Goal: Task Accomplishment & Management: Use online tool/utility

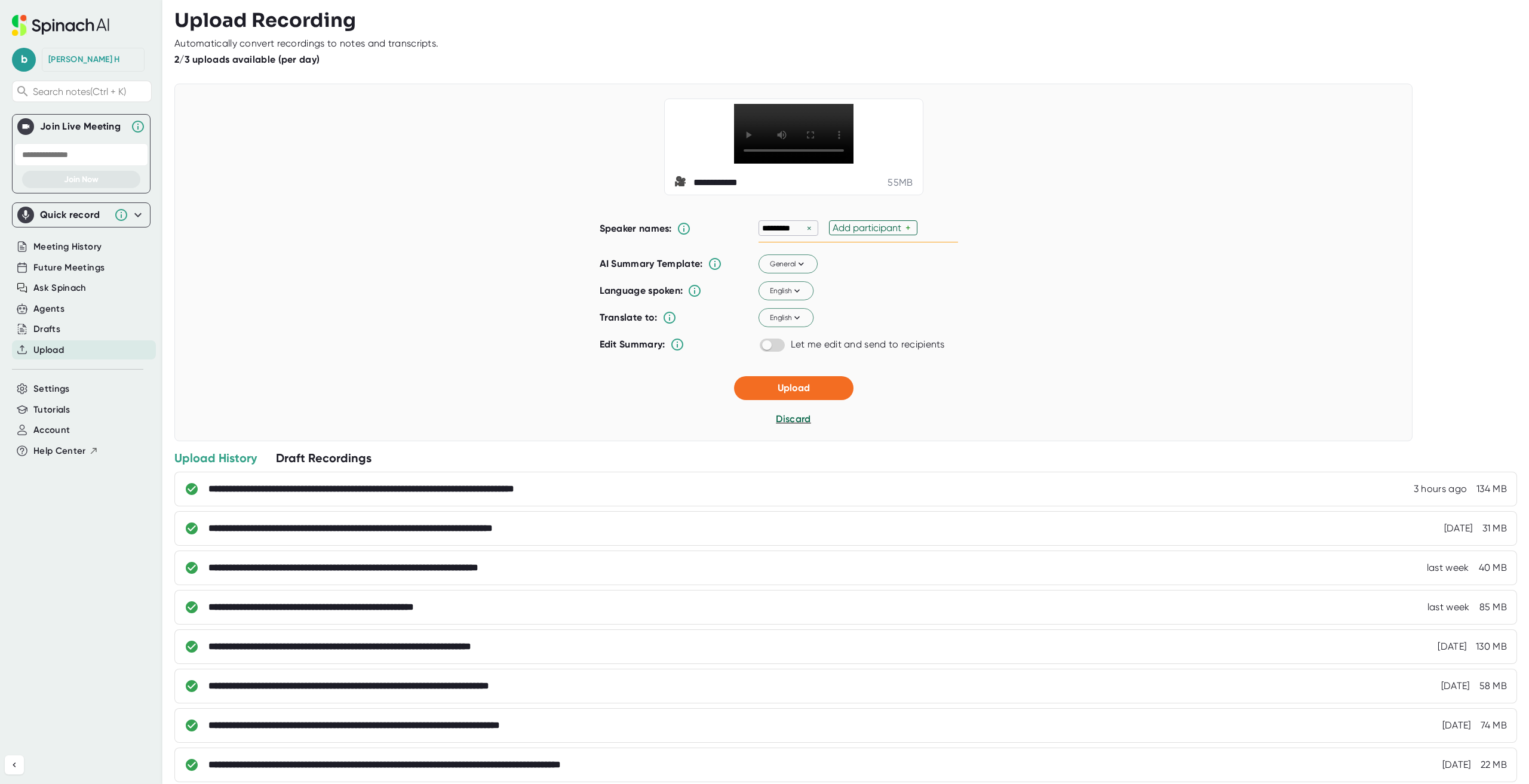
click at [885, 234] on div "Add participant" at bounding box center [869, 227] width 73 height 12
type input "[PERSON_NAME]"
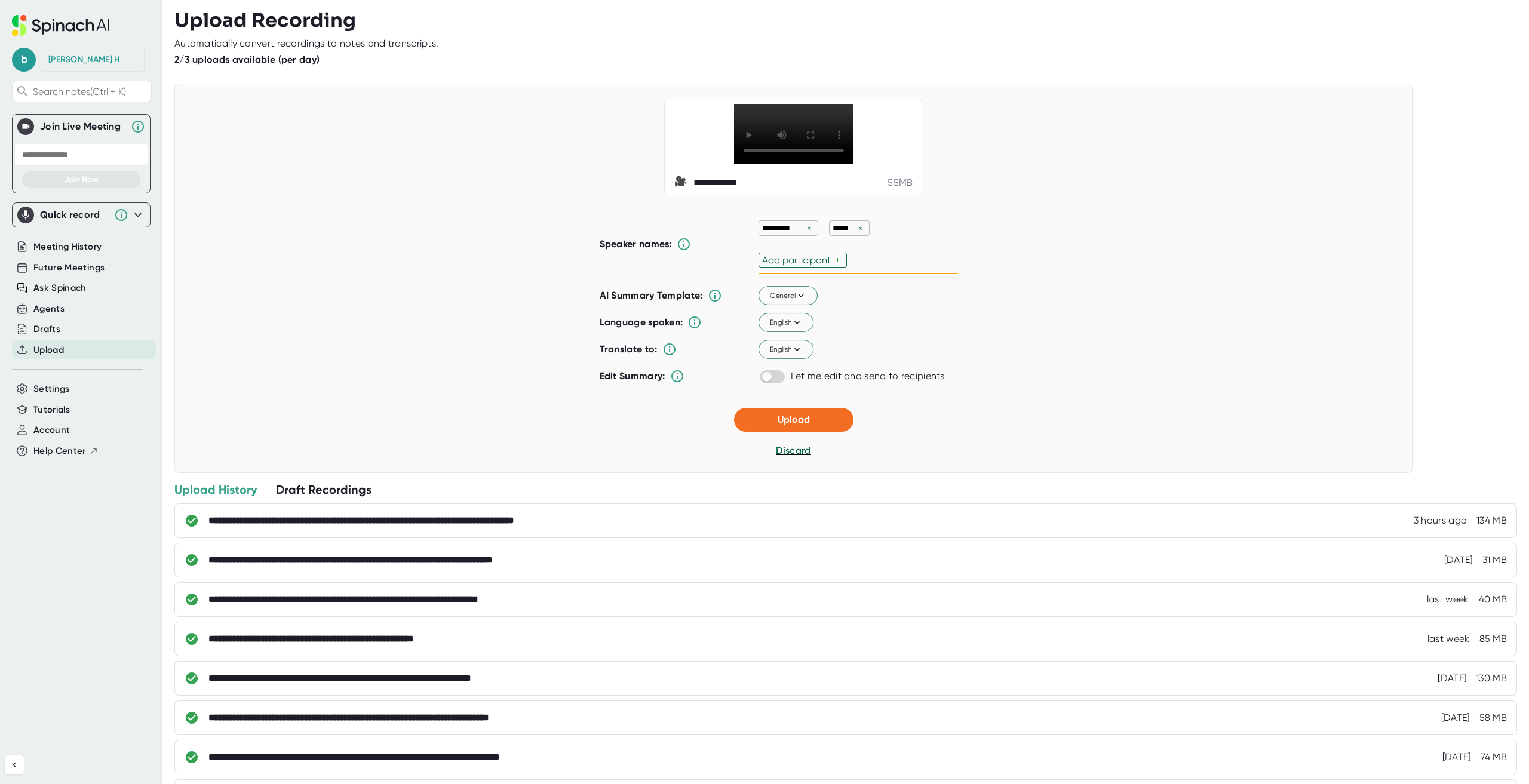
click at [857, 257] on div "********* × ***** × Add participant +" at bounding box center [858, 244] width 200 height 60
click at [830, 265] on div "Add participant" at bounding box center [798, 260] width 73 height 12
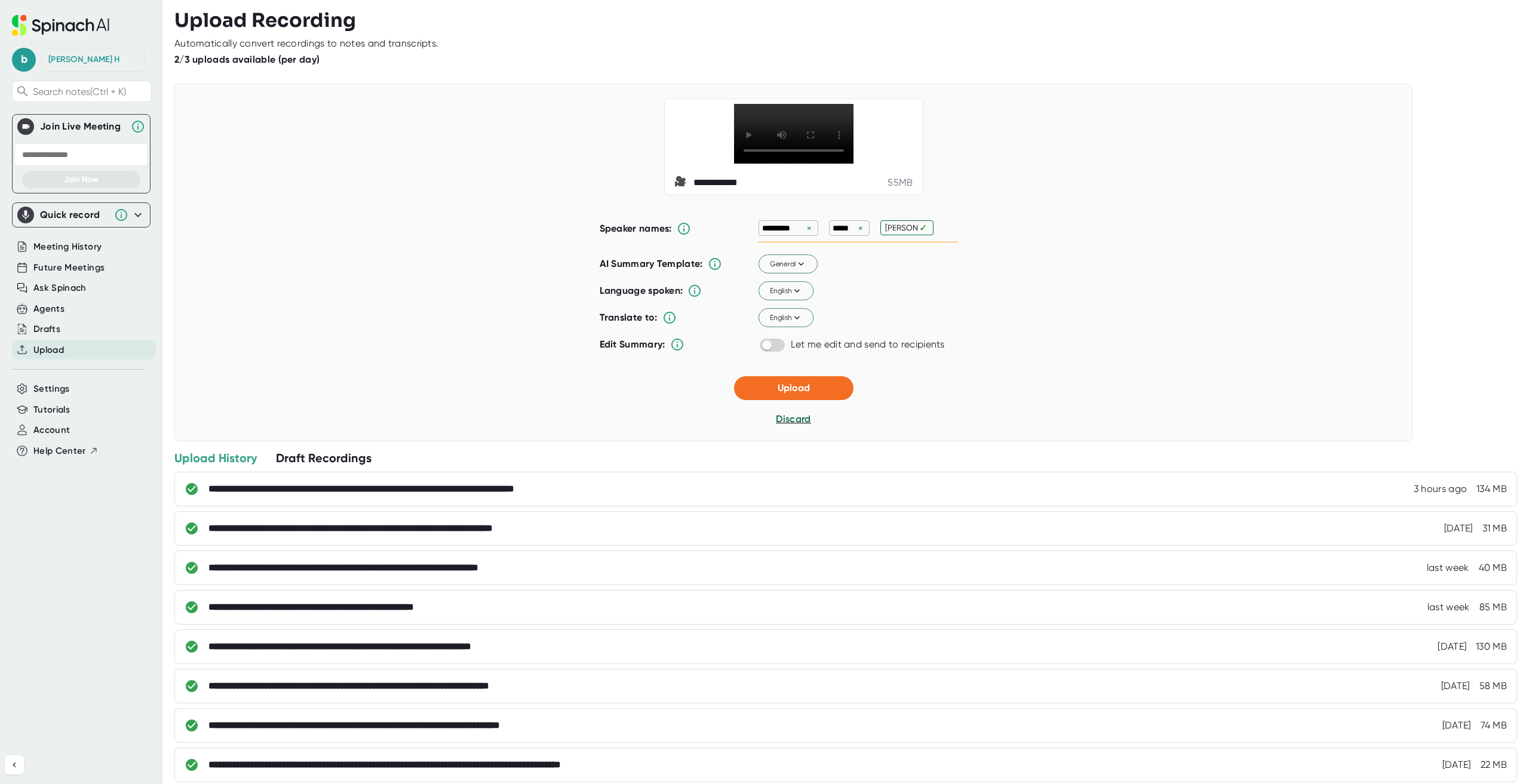
type input "[PERSON_NAME]"
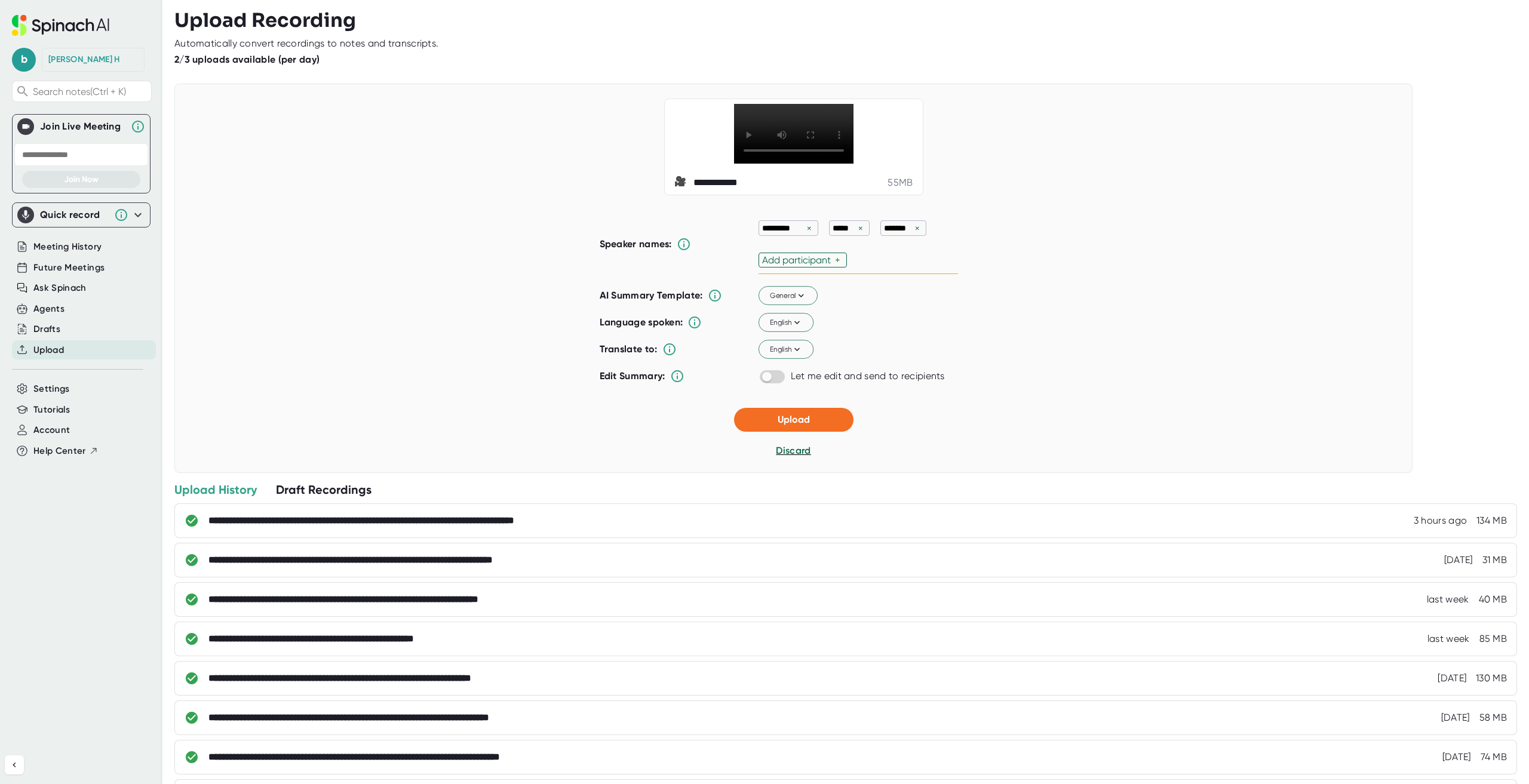
click at [920, 262] on div "********* × ***** × ******* × Add participant +" at bounding box center [858, 244] width 200 height 60
click at [780, 355] on span "English" at bounding box center [786, 349] width 33 height 11
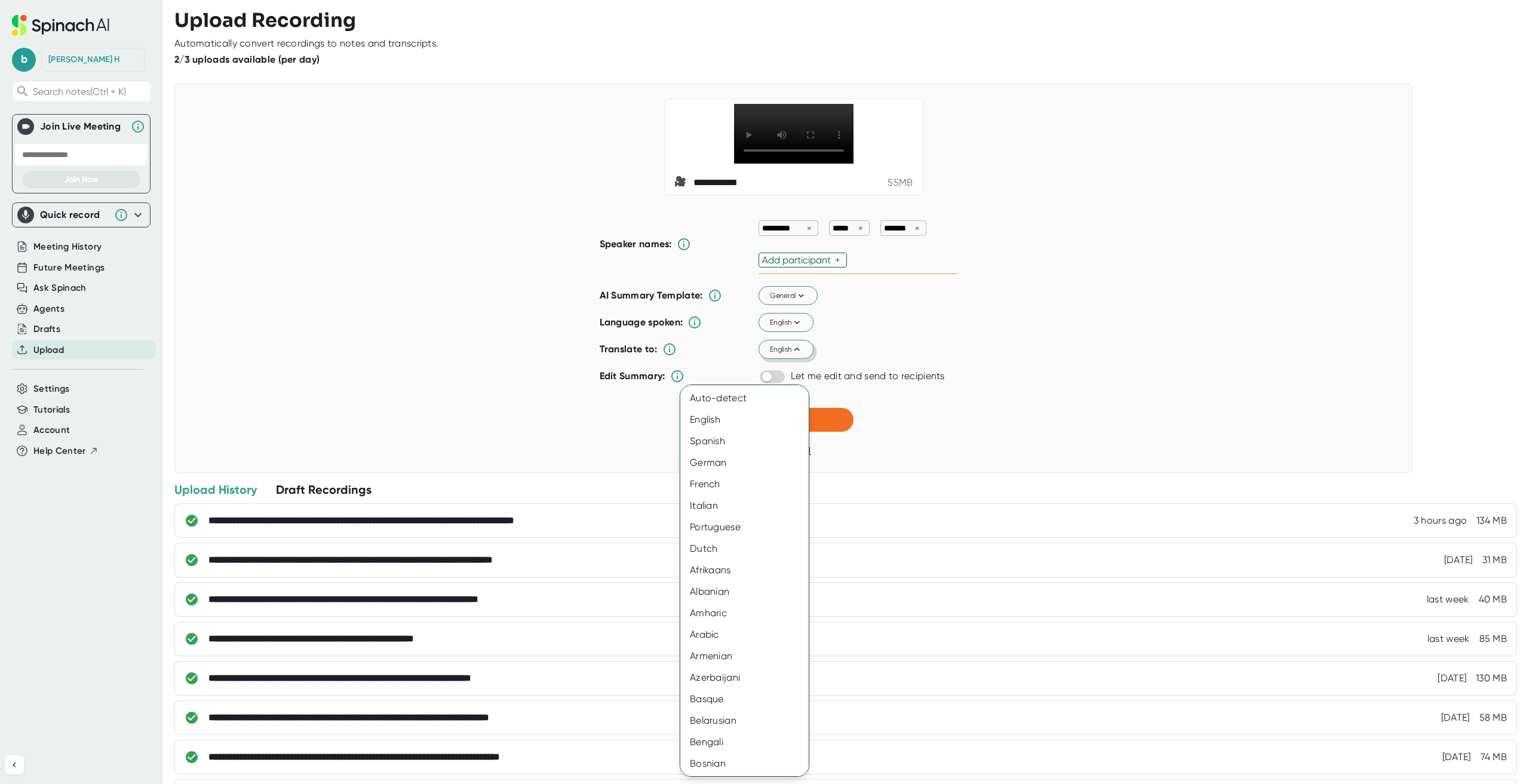
click at [780, 373] on div at bounding box center [764, 392] width 1529 height 784
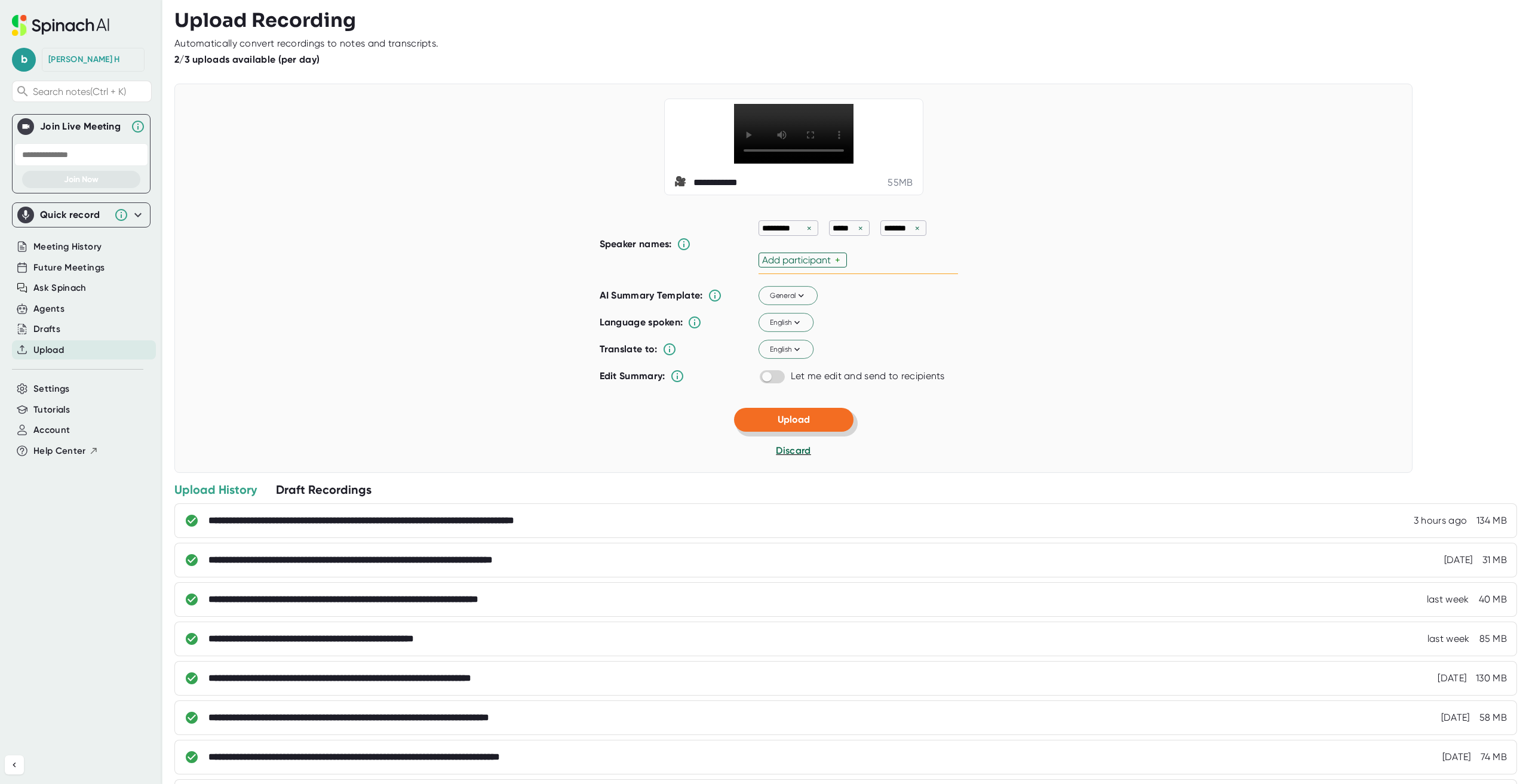
click at [808, 432] on button "Upload" at bounding box center [794, 419] width 120 height 24
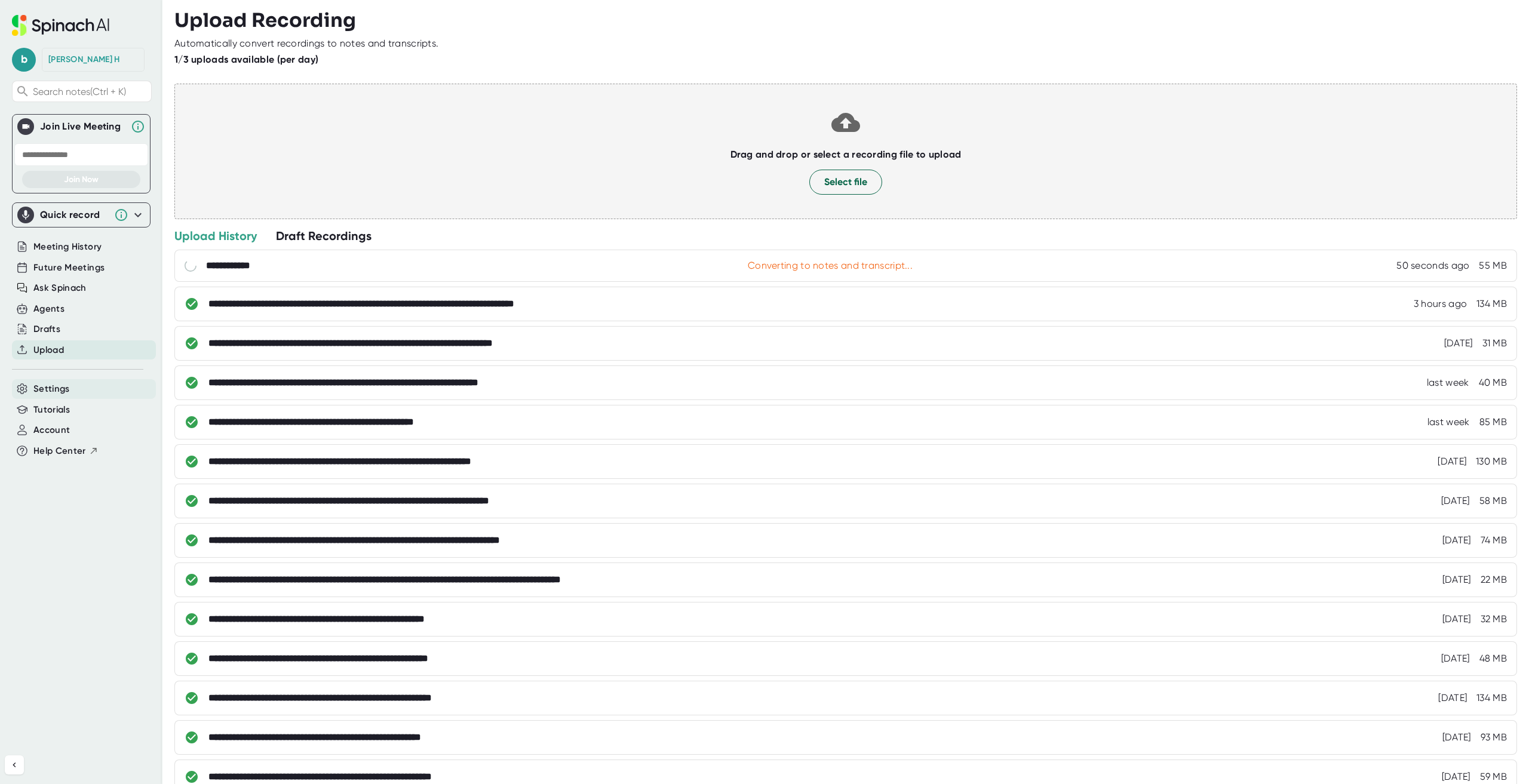
click at [56, 386] on span "Settings" at bounding box center [51, 389] width 36 height 14
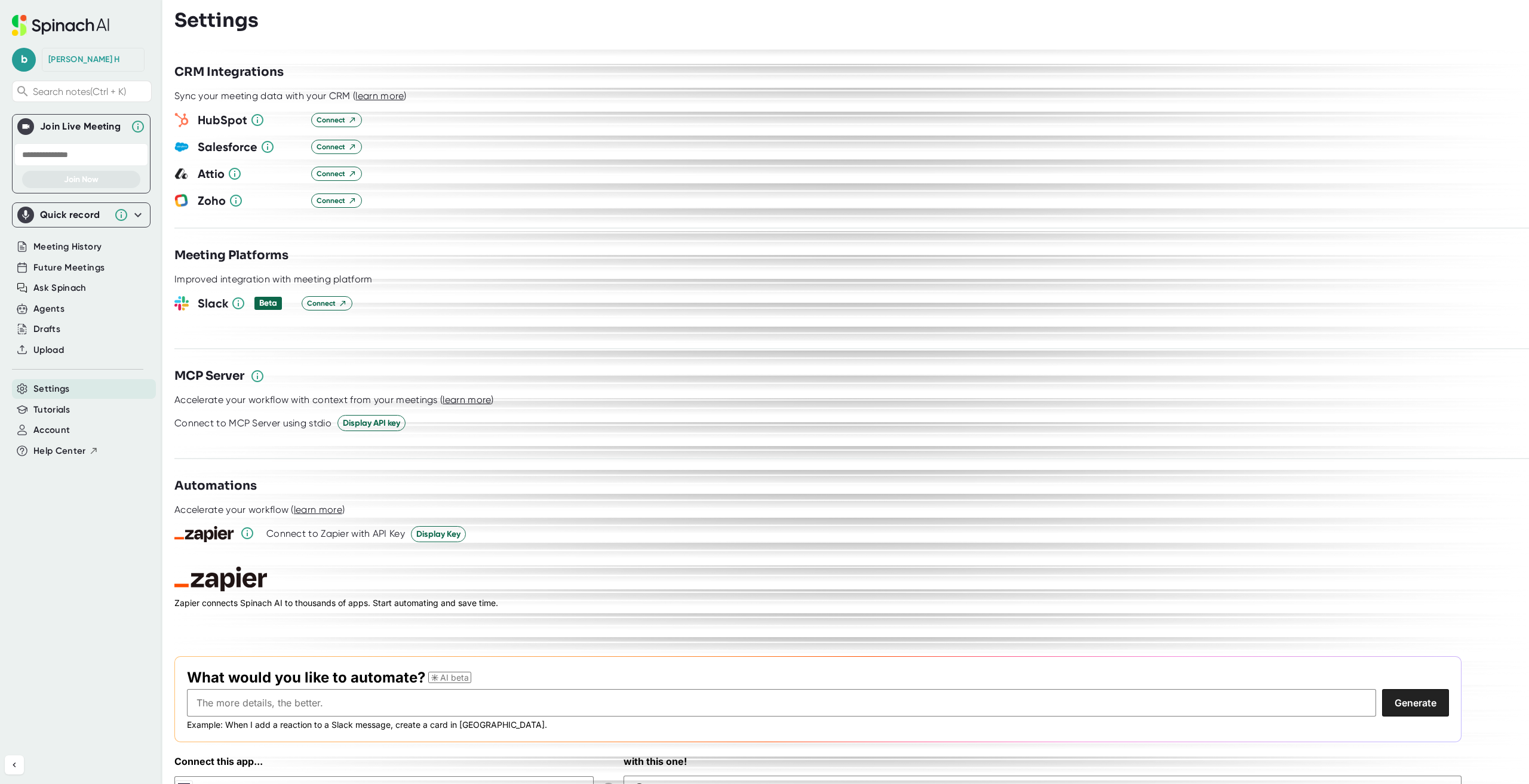
scroll to position [1275, 0]
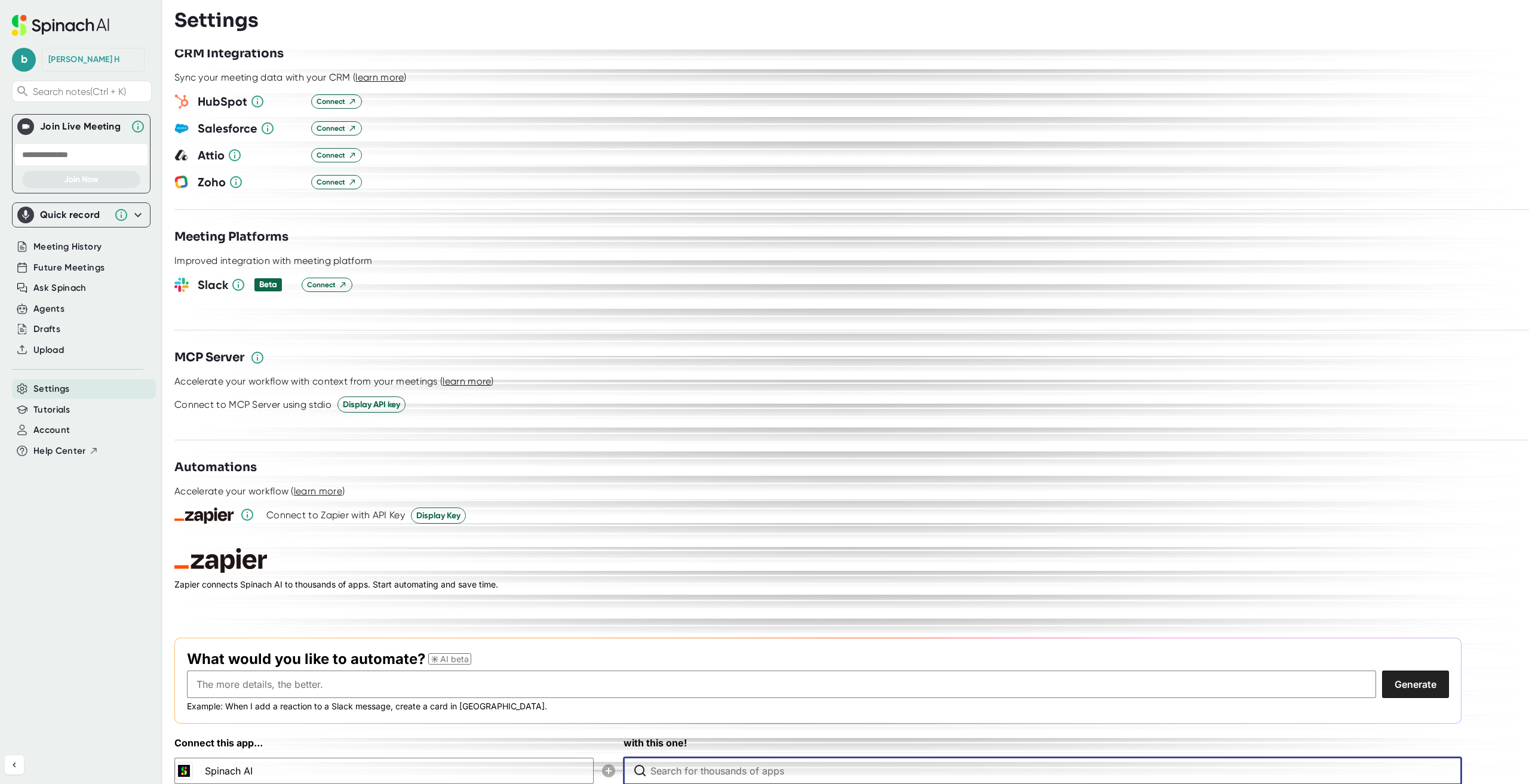
click at [773, 758] on input "Type to search for an app to connect" at bounding box center [1044, 771] width 790 height 26
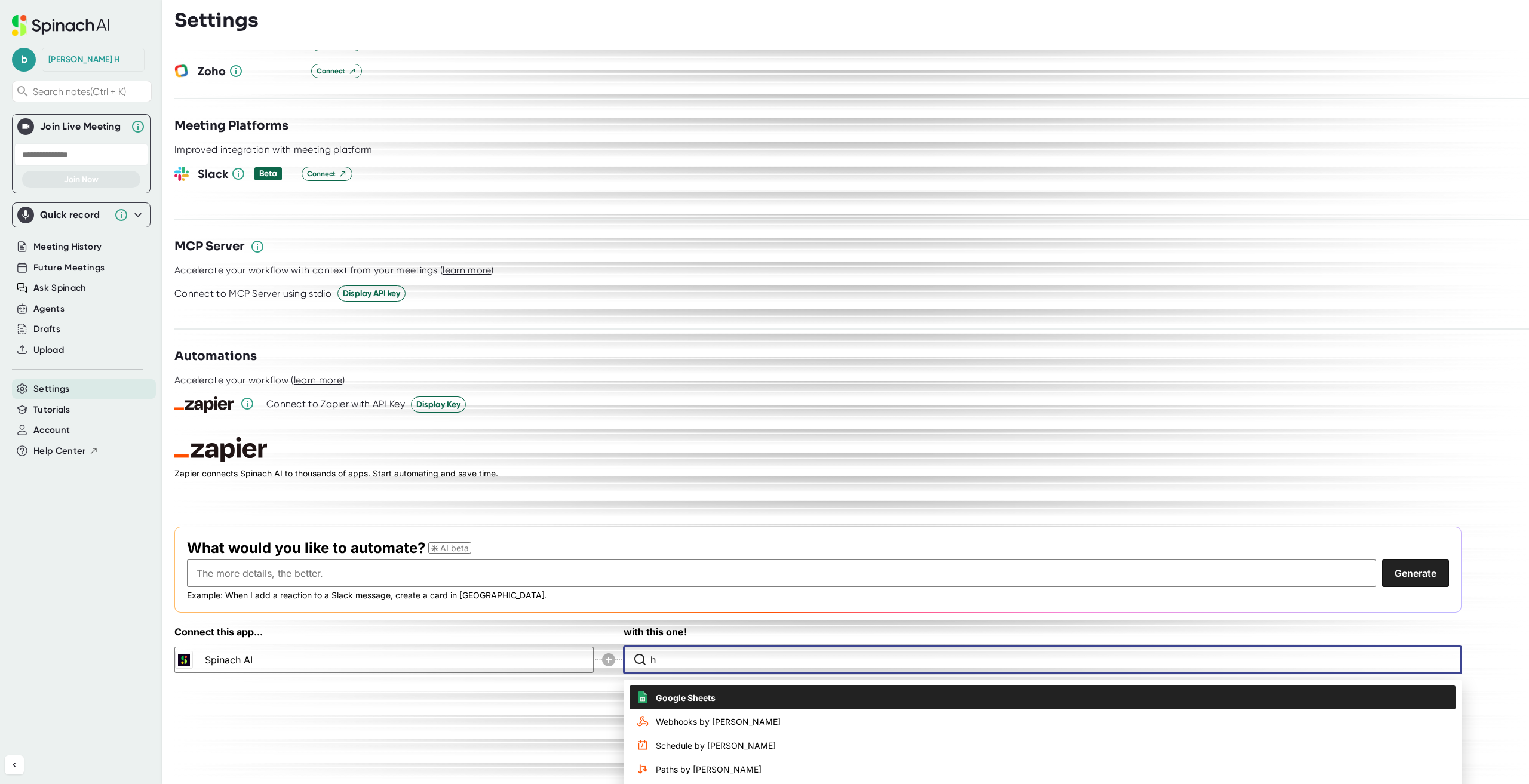
scroll to position [1436, 0]
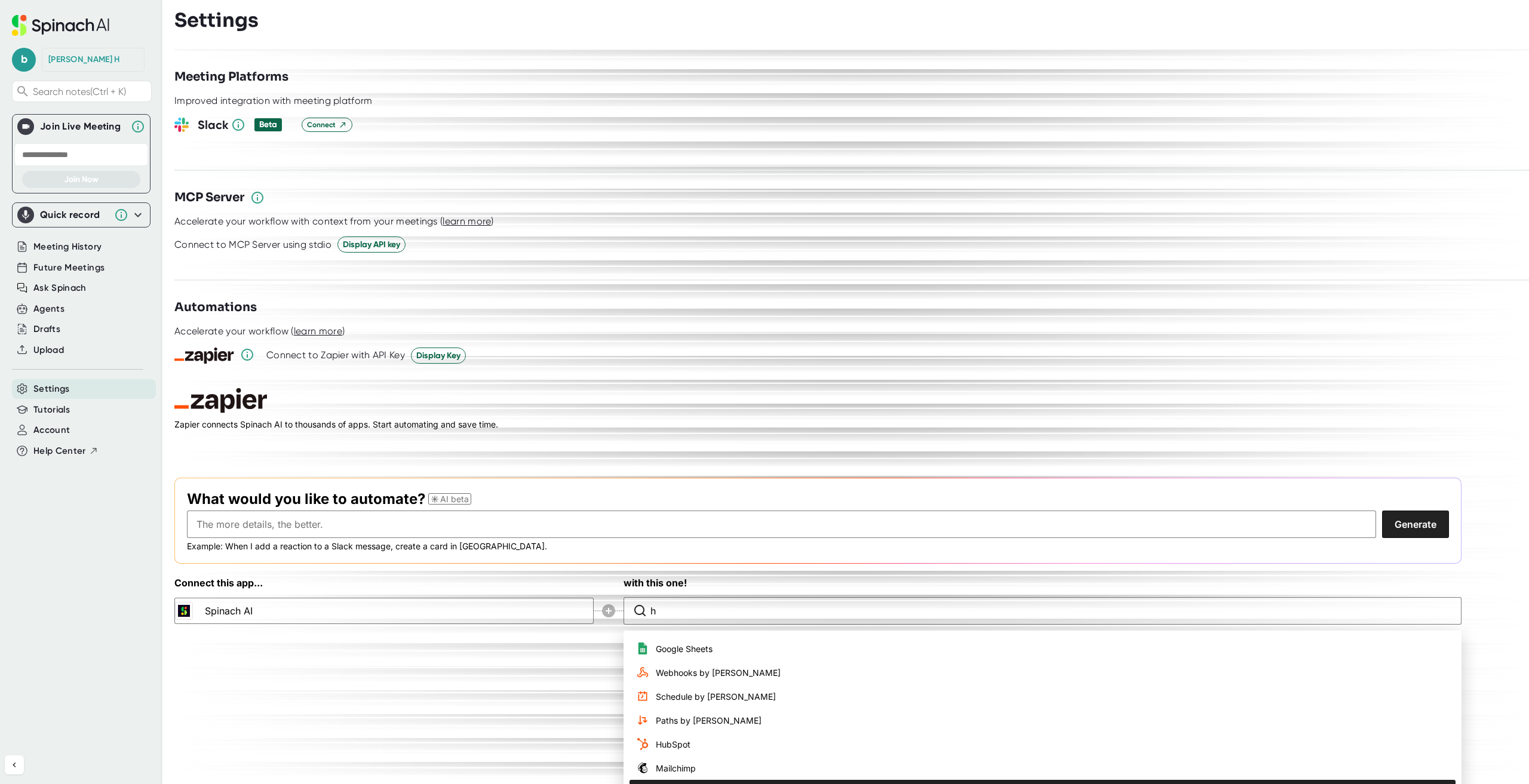
click at [810, 779] on li "ChatGPT (OpenAI)" at bounding box center [1043, 791] width 826 height 24
type input "ChatGPT (OpenAI)"
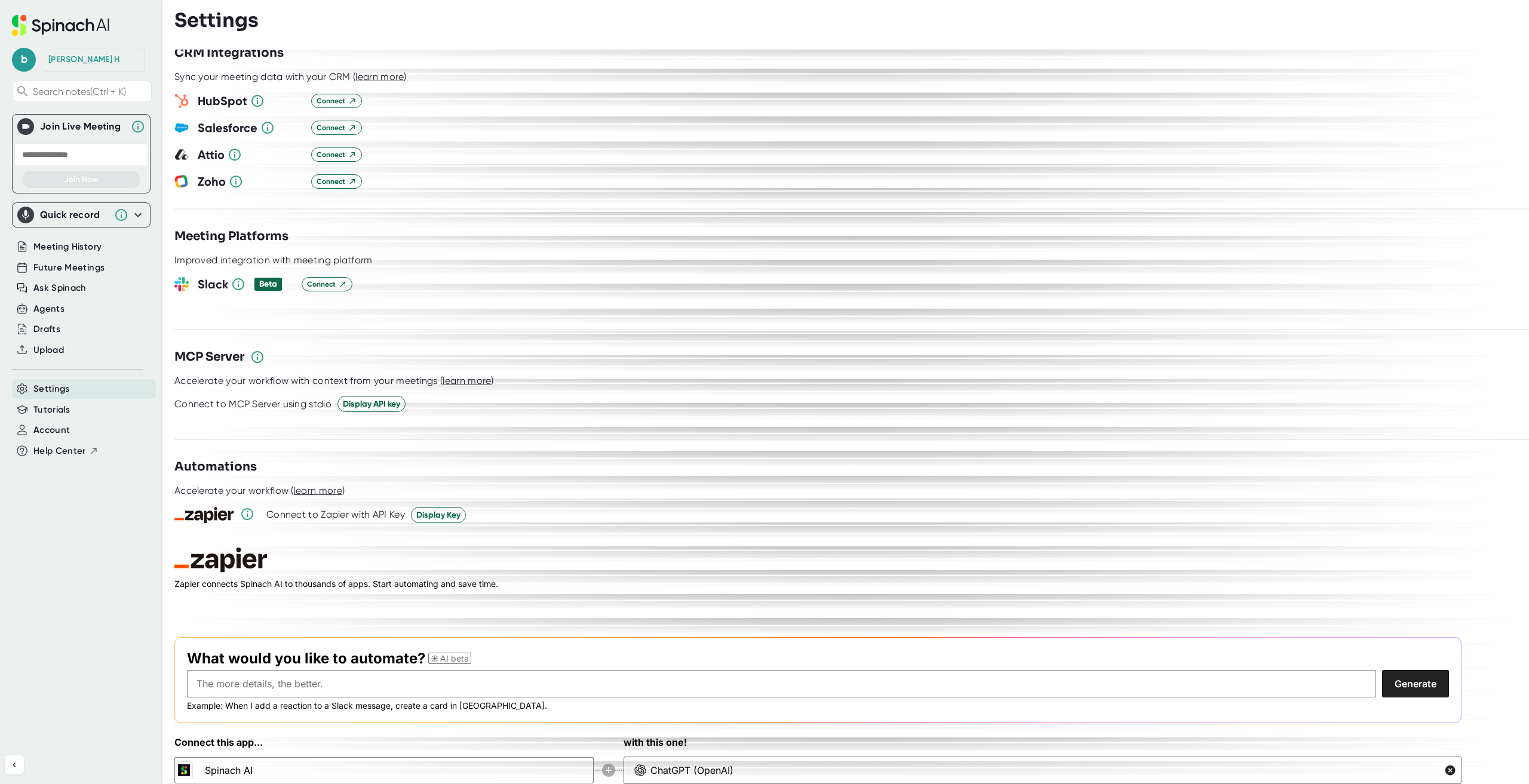
scroll to position [1275, 0]
click at [297, 671] on input "text" at bounding box center [781, 684] width 1189 height 27
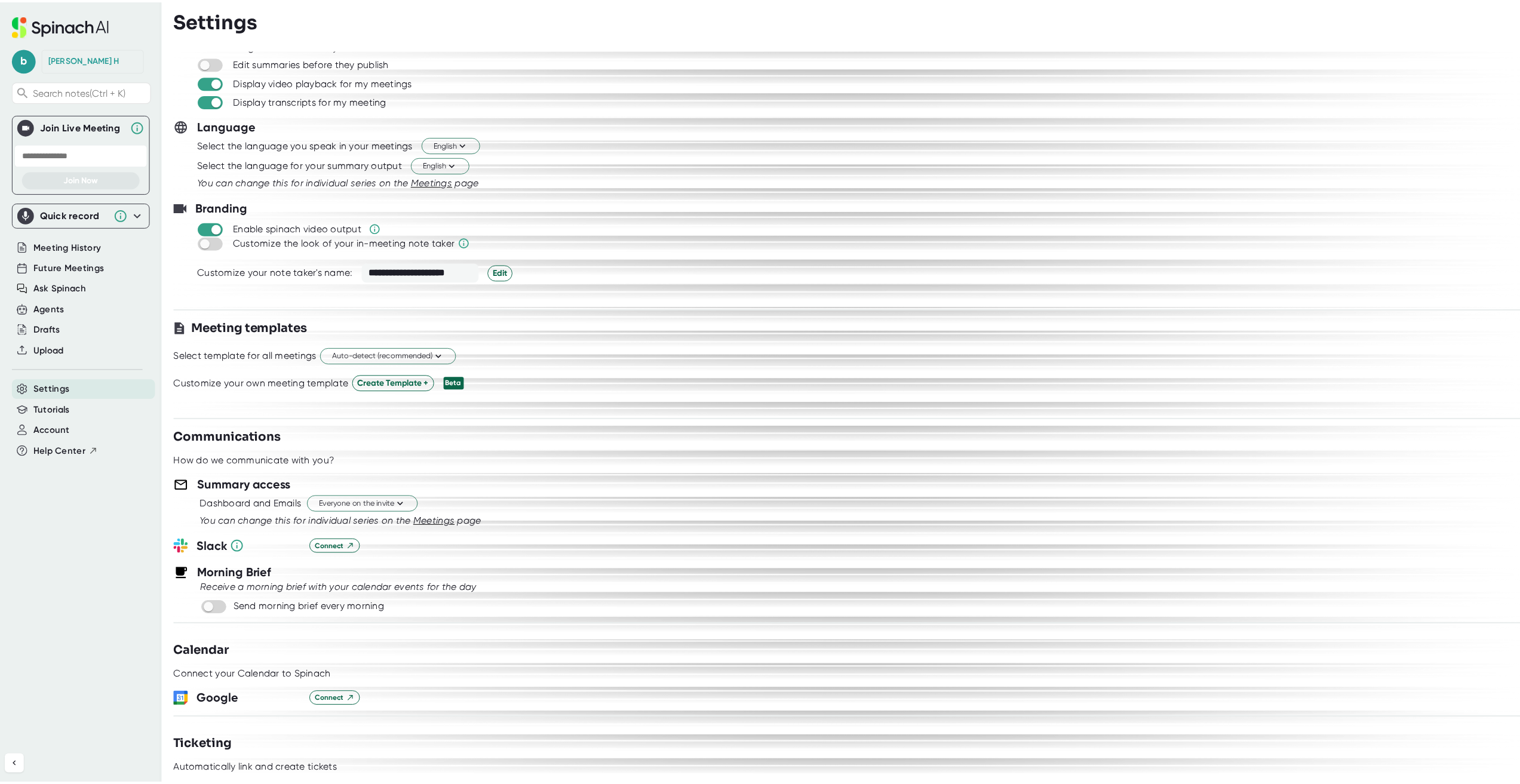
scroll to position [0, 0]
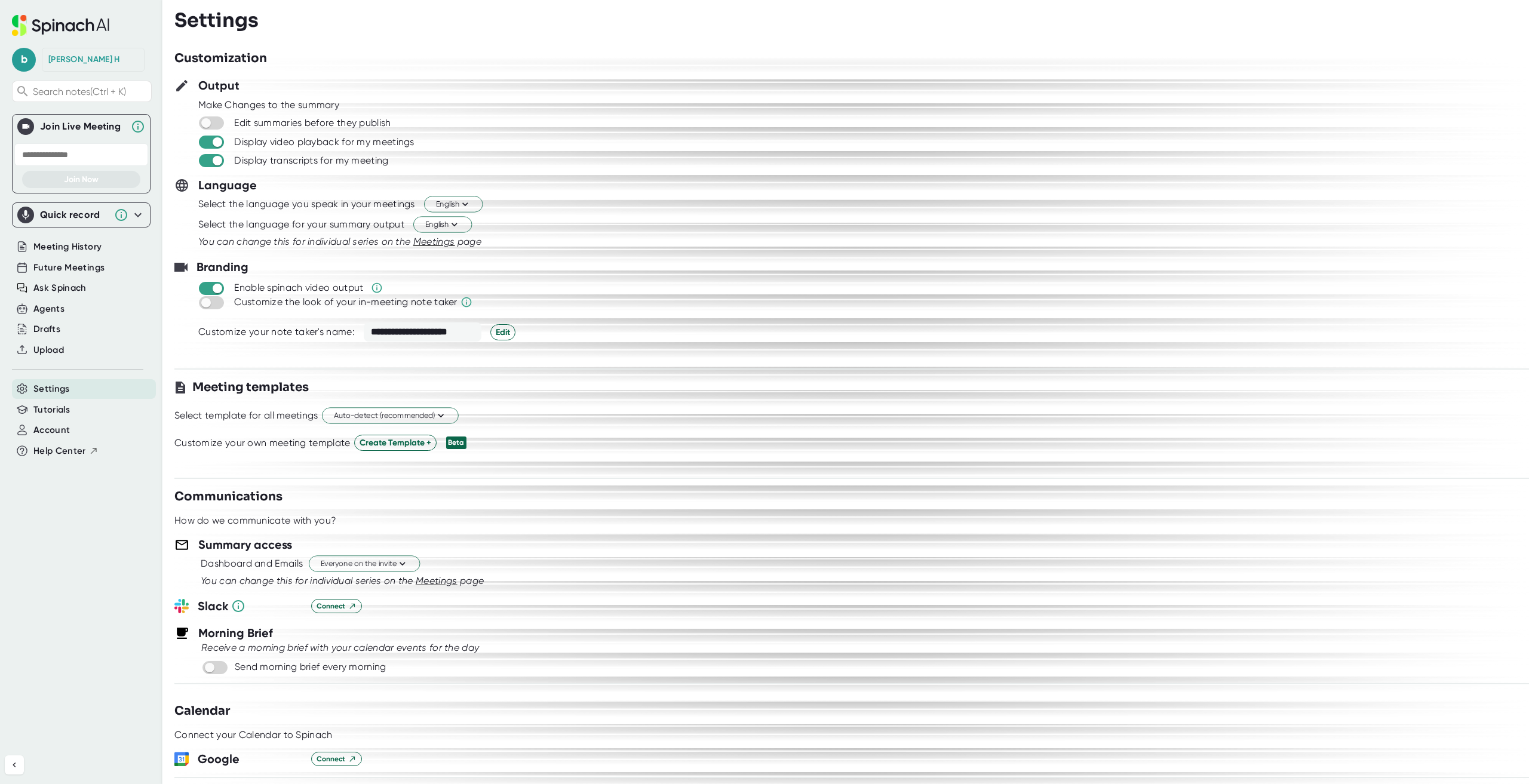
click at [92, 529] on div "b [PERSON_NAME] Search notes (Ctrl + K) Join Live Meeting Join Now Quick record…" at bounding box center [81, 368] width 162 height 736
click at [43, 349] on span "Upload" at bounding box center [48, 350] width 30 height 14
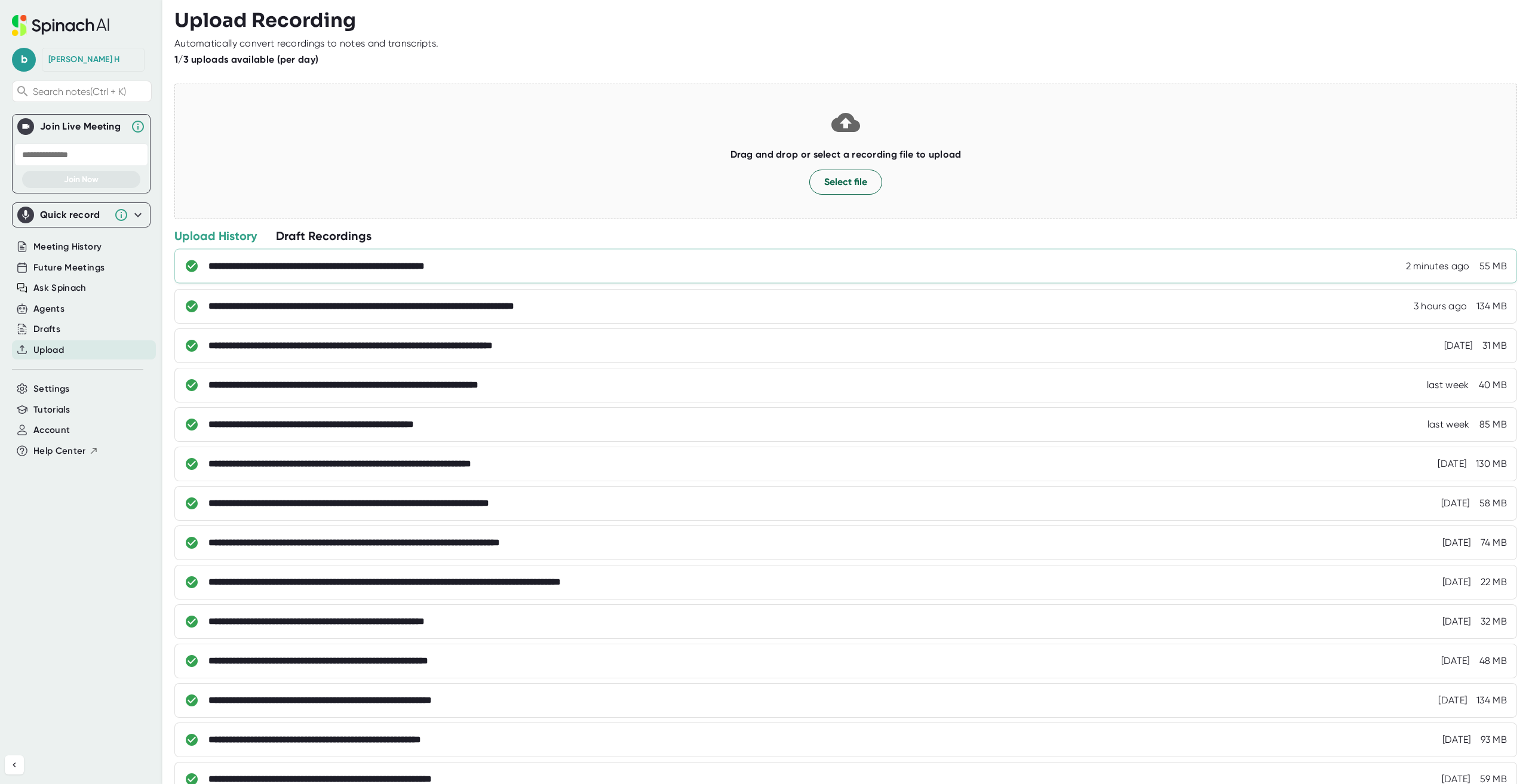
click at [461, 261] on div "**********" at bounding box center [349, 265] width 282 height 12
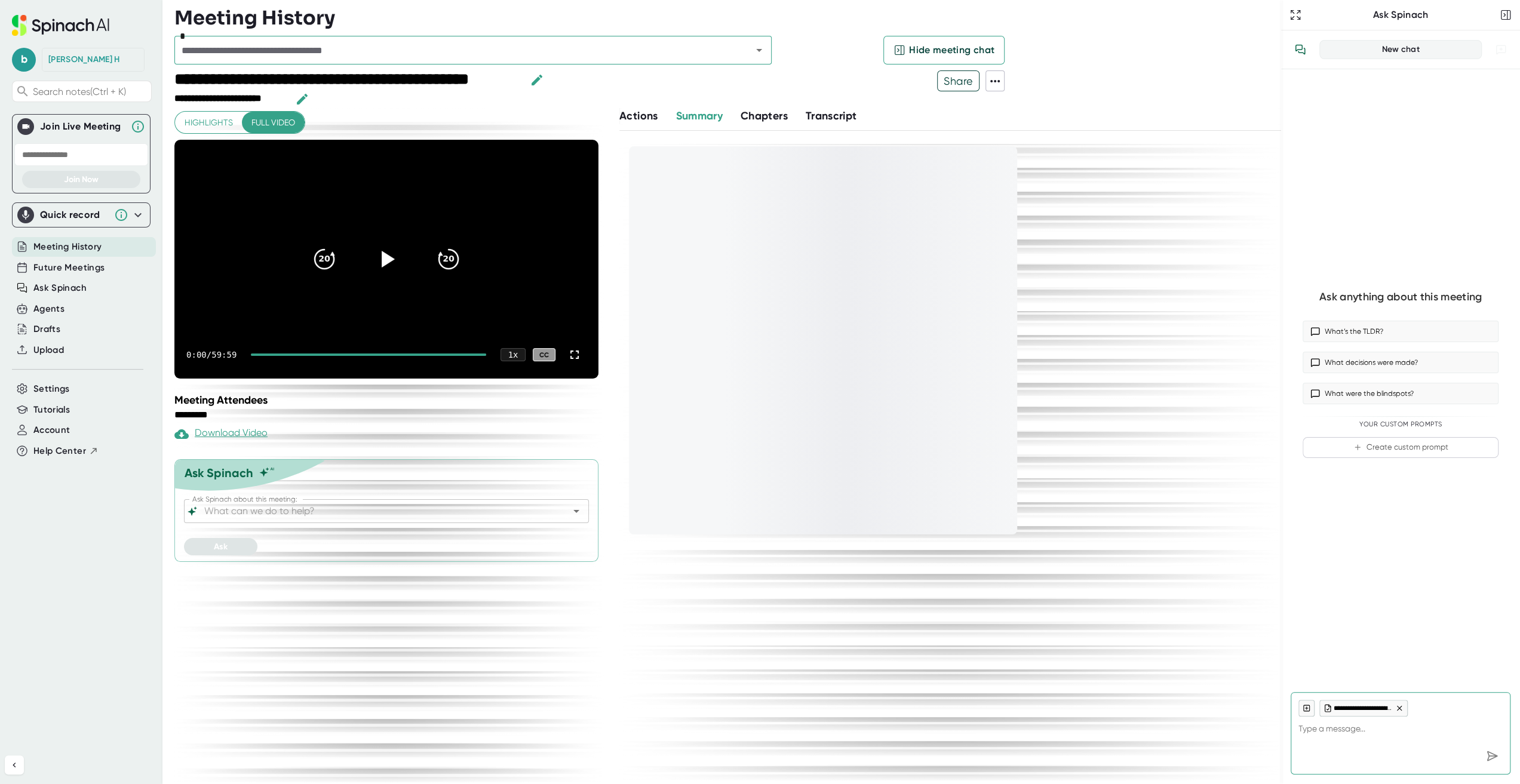
type textarea "x"
